Goal: Check status: Check status

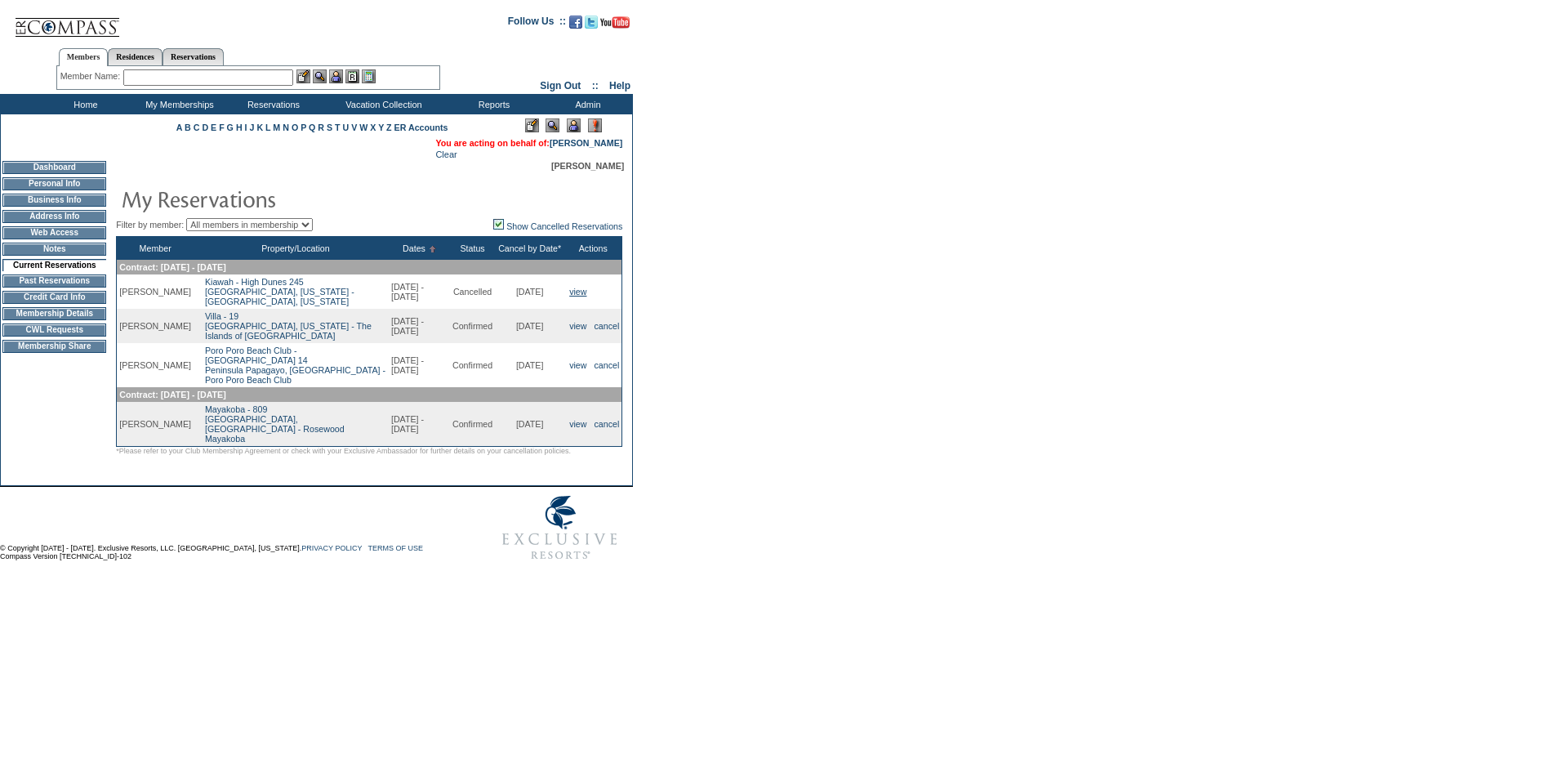
click at [571, 297] on link "view" at bounding box center [577, 292] width 17 height 10
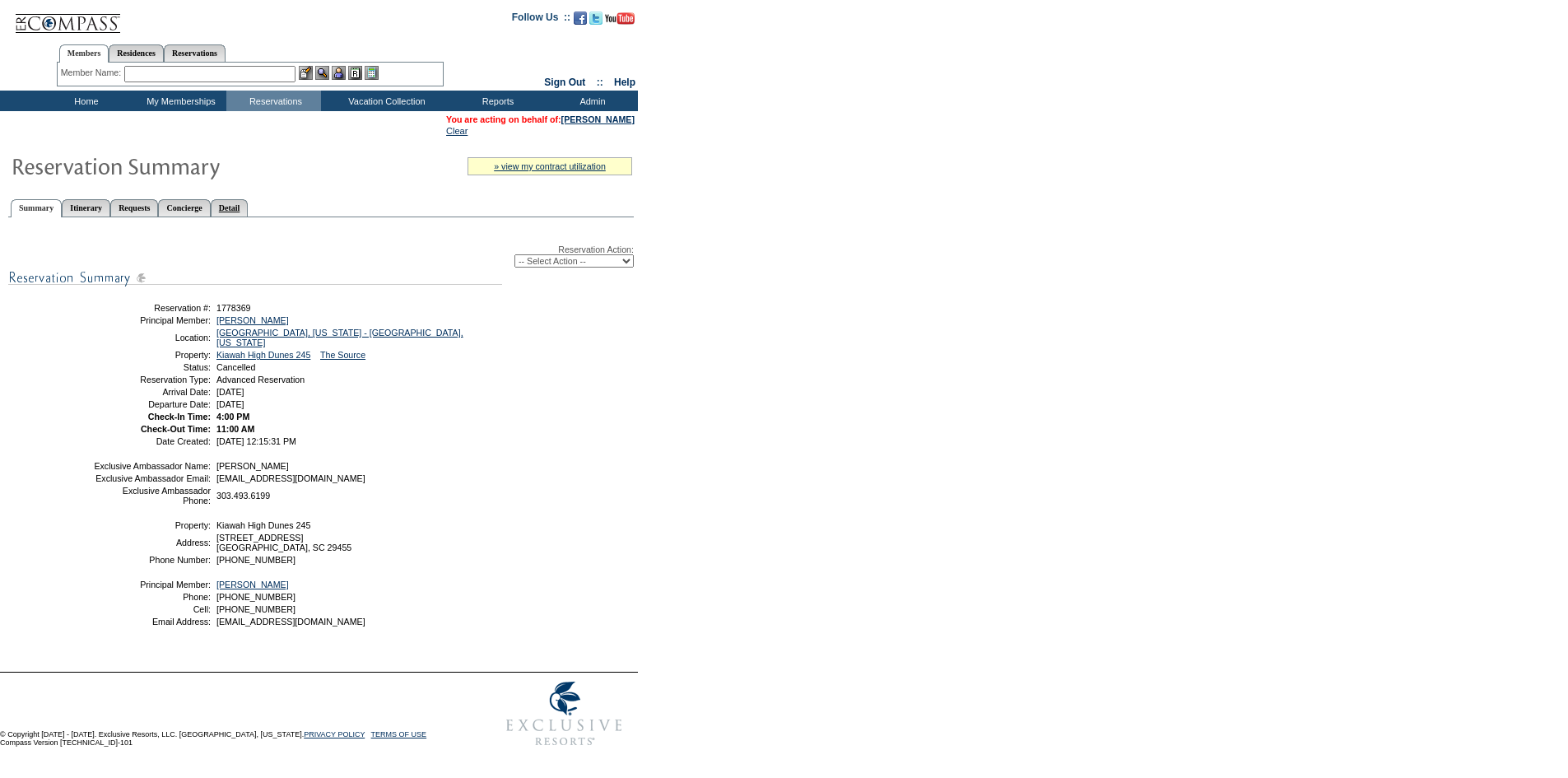
click at [248, 210] on link "Detail" at bounding box center [230, 207] width 38 height 17
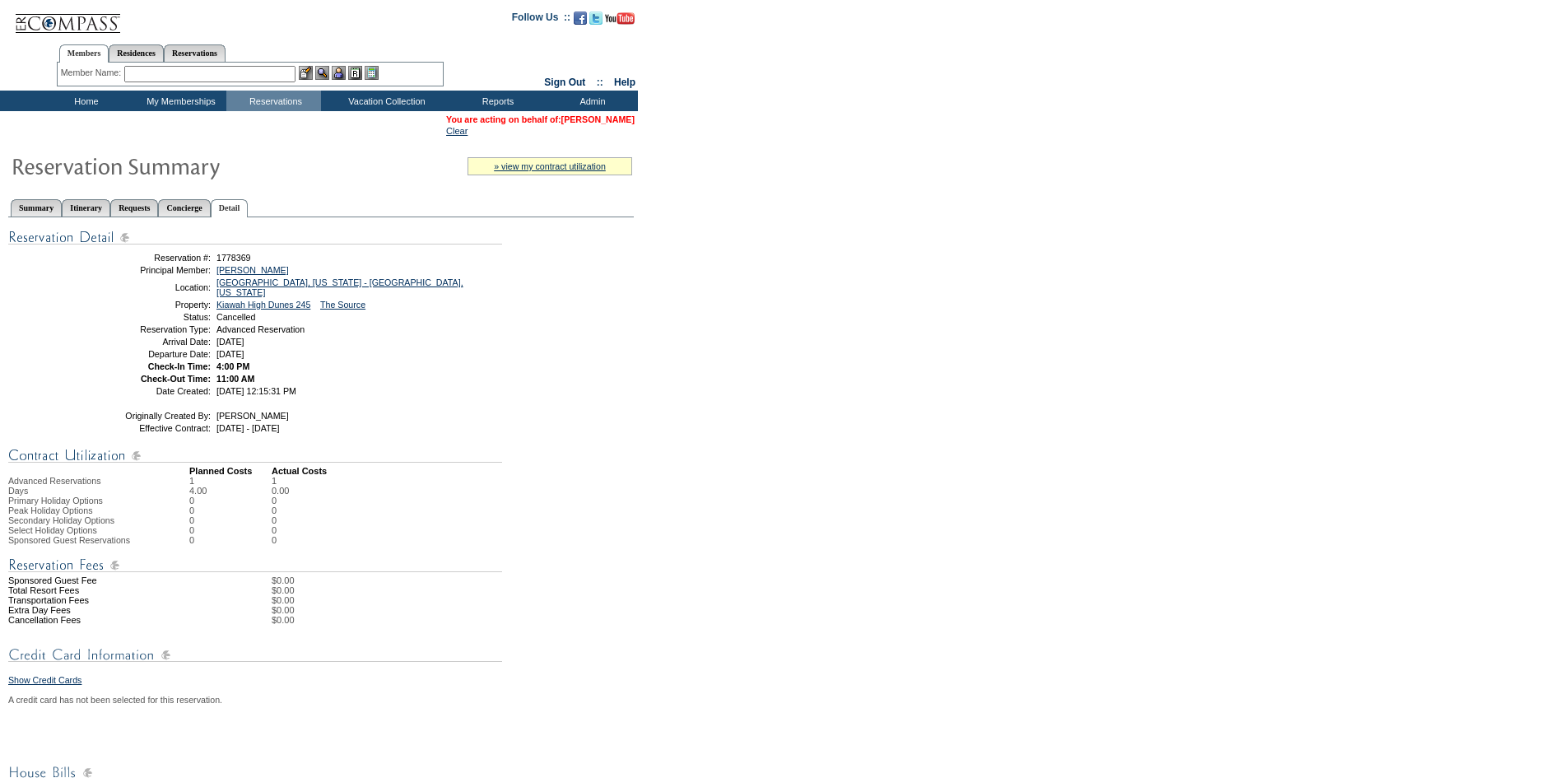
click at [613, 122] on link "[PERSON_NAME]" at bounding box center [598, 120] width 73 height 10
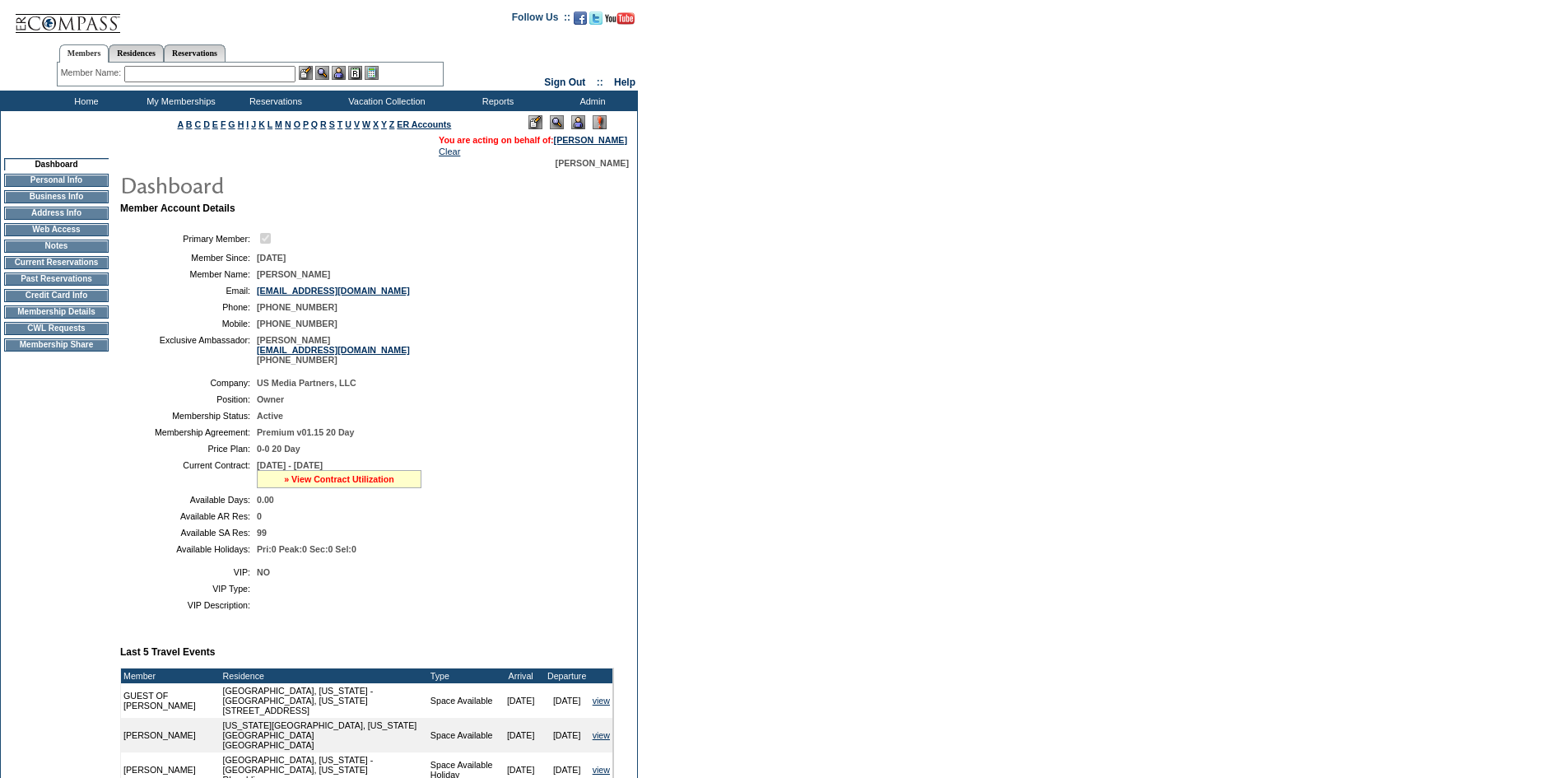
click at [351, 484] on link "» View Contract Utilization" at bounding box center [339, 479] width 110 height 10
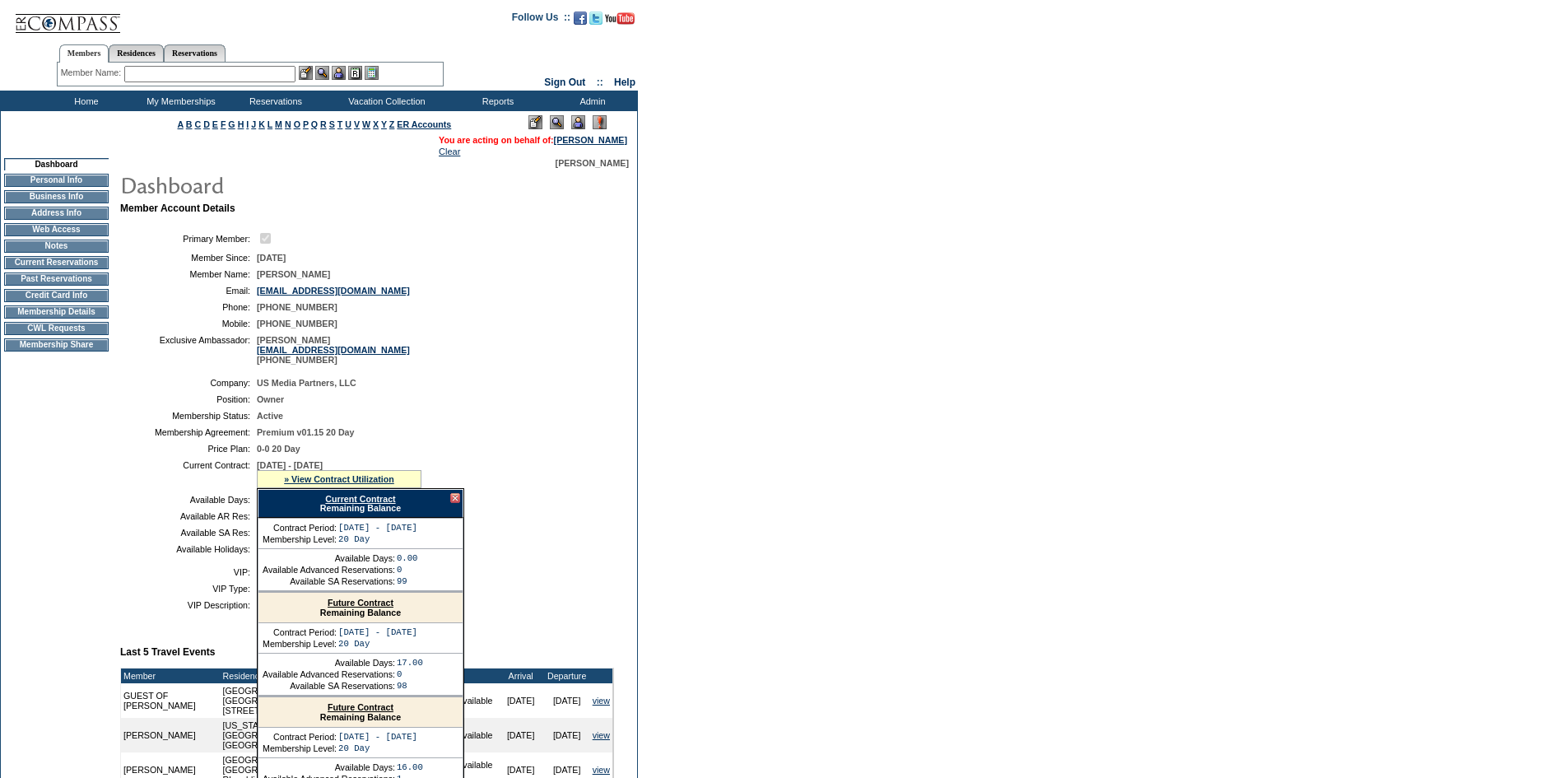
click at [372, 504] on link "Current Contract" at bounding box center [359, 499] width 70 height 10
click at [352, 608] on link "Future Contract" at bounding box center [360, 603] width 66 height 10
click at [364, 608] on link "Future Contract" at bounding box center [360, 603] width 66 height 10
click at [343, 608] on link "Future Contract" at bounding box center [360, 603] width 66 height 10
click at [37, 265] on td "Current Reservations" at bounding box center [56, 262] width 105 height 13
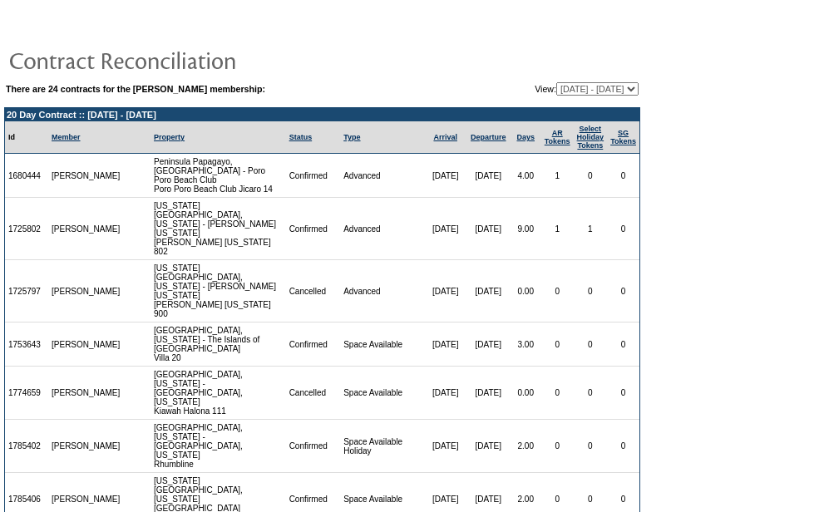
click at [556, 96] on select "[DATE] - [DATE] [DATE] - [DATE] [DATE] - [DATE] [DATE] - [DATE] [DATE] - [DATE]…" at bounding box center [597, 88] width 82 height 13
select select "104066"
click at [556, 83] on select "[DATE] - [DATE] [DATE] - [DATE] [DATE] - [DATE] [DATE] - [DATE] [DATE] - [DATE]…" at bounding box center [597, 88] width 82 height 13
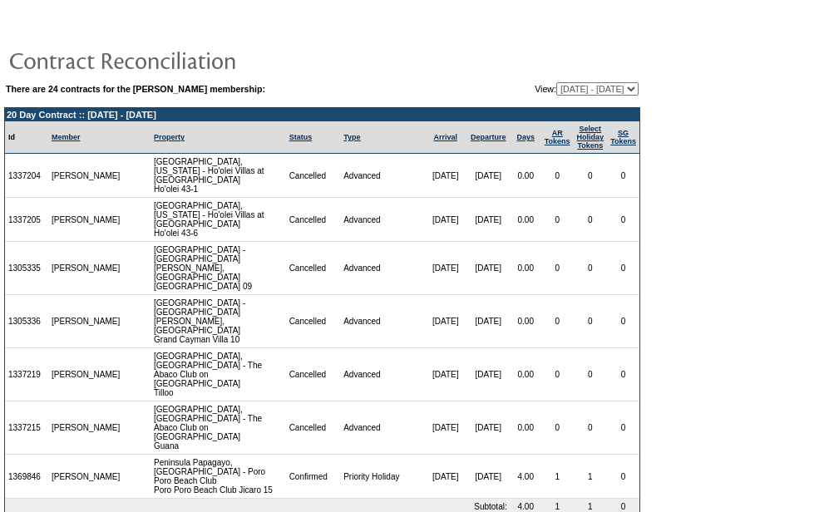
click at [564, 91] on select "[DATE] - [DATE] [DATE] - [DATE] [DATE] - [DATE] [DATE] - [DATE] [DATE] - [DATE]…" at bounding box center [597, 88] width 82 height 13
click at [704, 348] on form "There are 24 contracts for the Albert Haug membership: View: 09/15/05 - 09/30/0…" at bounding box center [412, 281] width 824 height 562
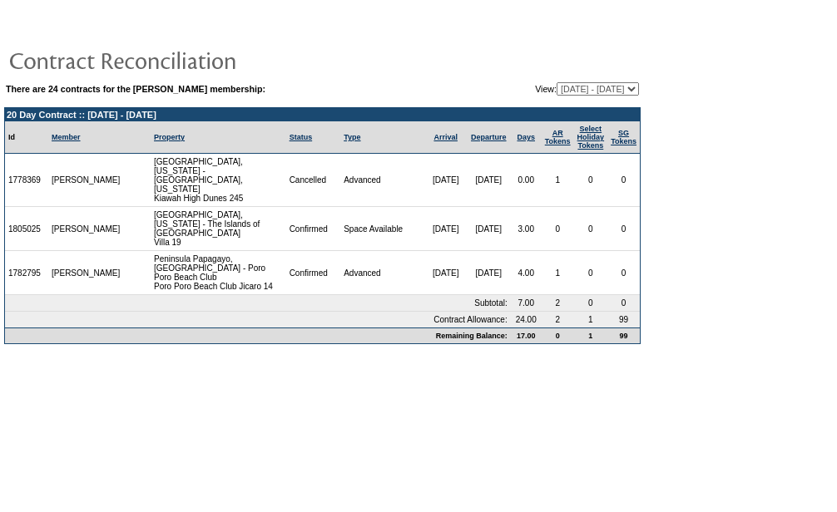
click at [82, 185] on td "[PERSON_NAME]" at bounding box center [86, 180] width 76 height 53
